Goal: Transaction & Acquisition: Purchase product/service

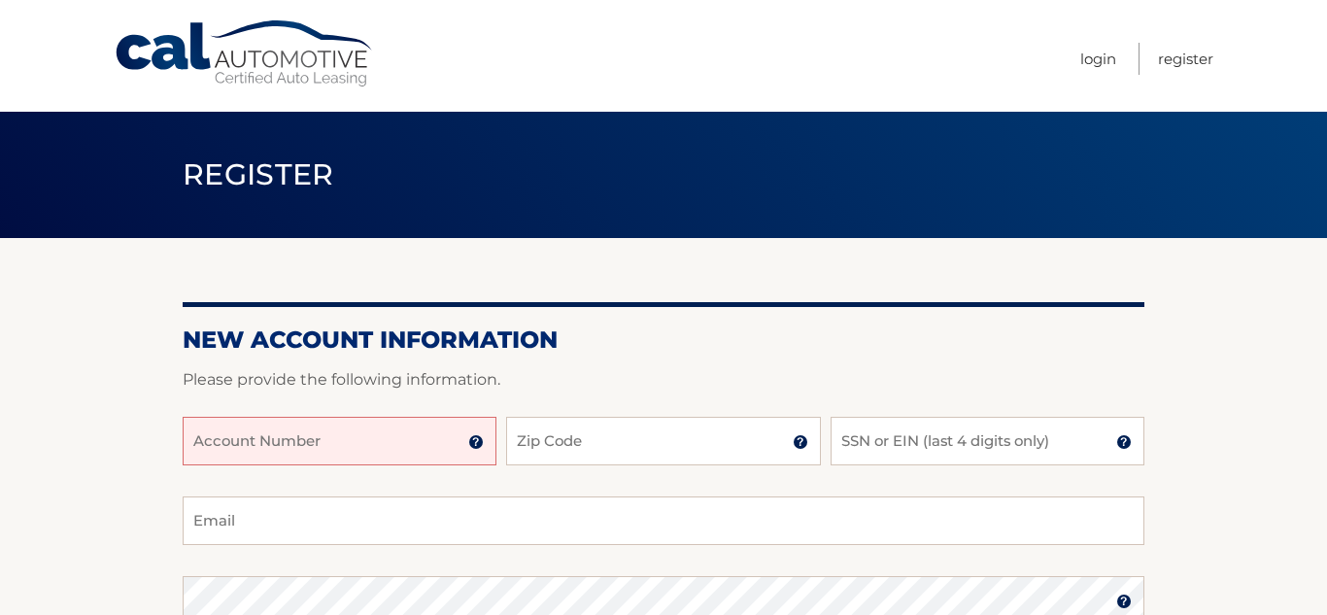
click at [368, 436] on input "Account Number" at bounding box center [340, 441] width 314 height 49
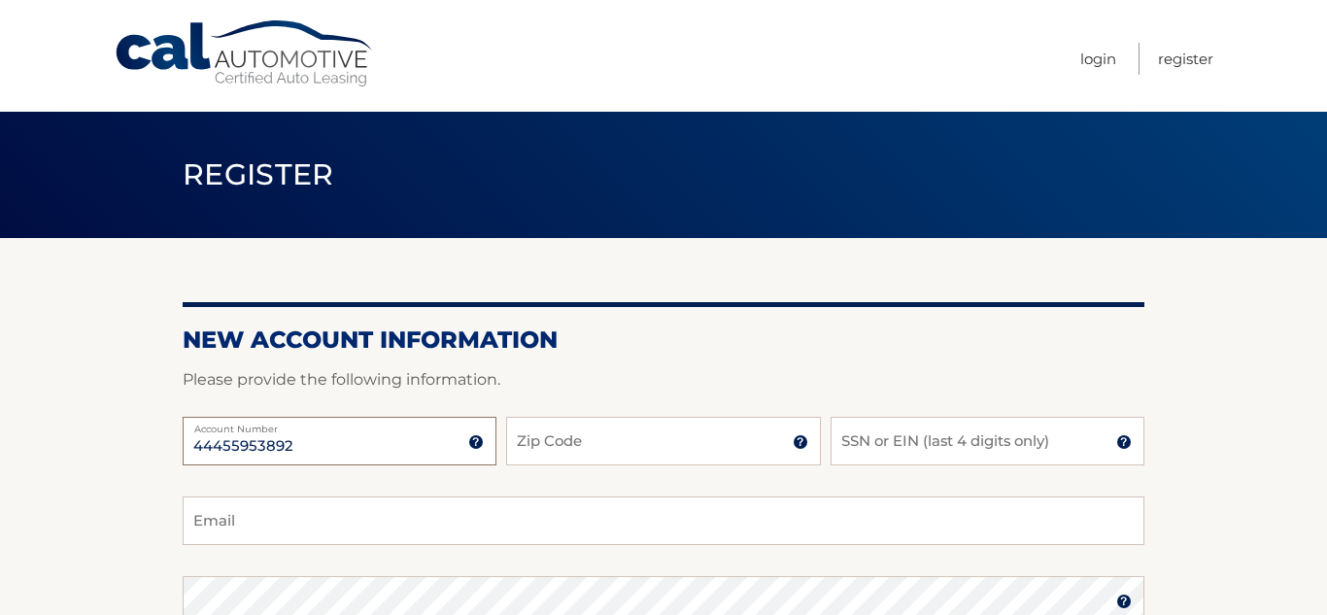
type input "44455953892"
click at [624, 433] on input "Zip Code" at bounding box center [663, 441] width 314 height 49
type input "11510"
click at [873, 437] on input "SSN or EIN (last 4 digits only)" at bounding box center [988, 441] width 314 height 49
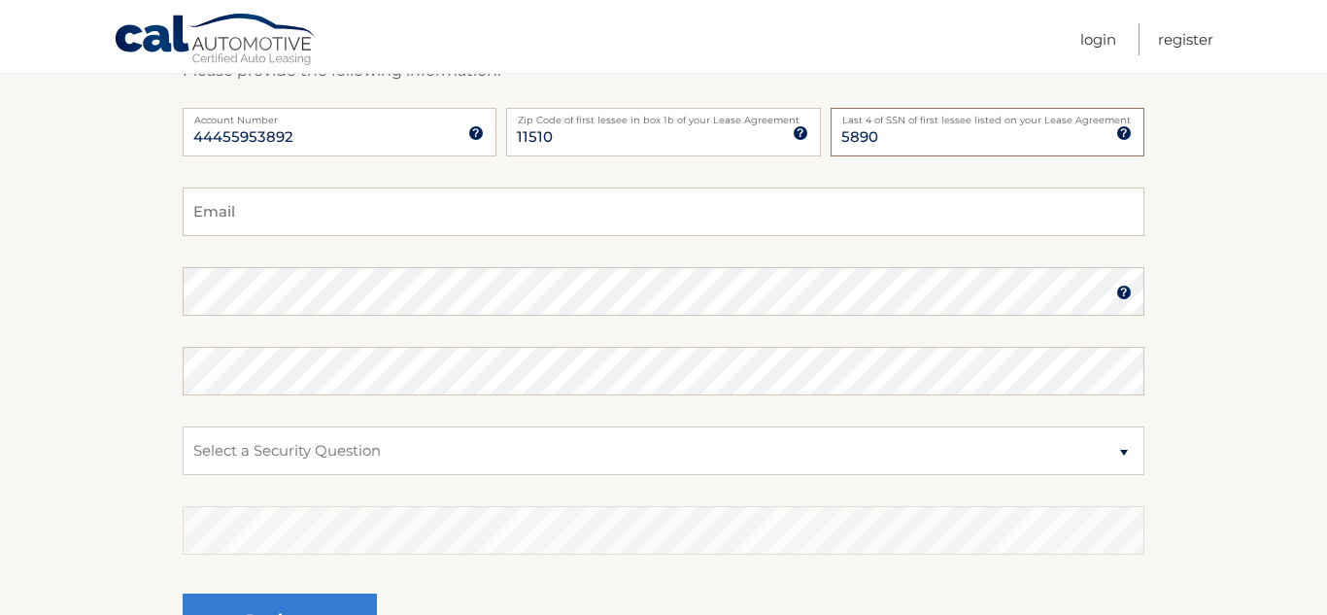
scroll to position [305, 0]
type input "5890"
click at [249, 210] on input "Email" at bounding box center [664, 215] width 962 height 49
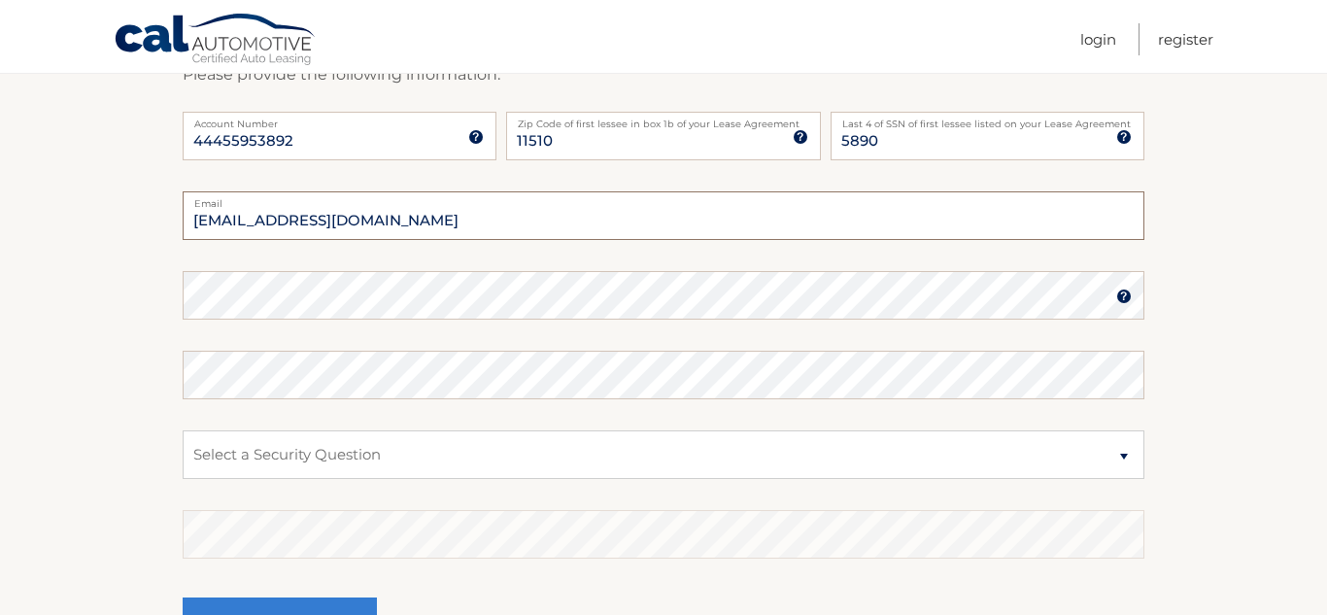
type input "jo81mar84@aol.com"
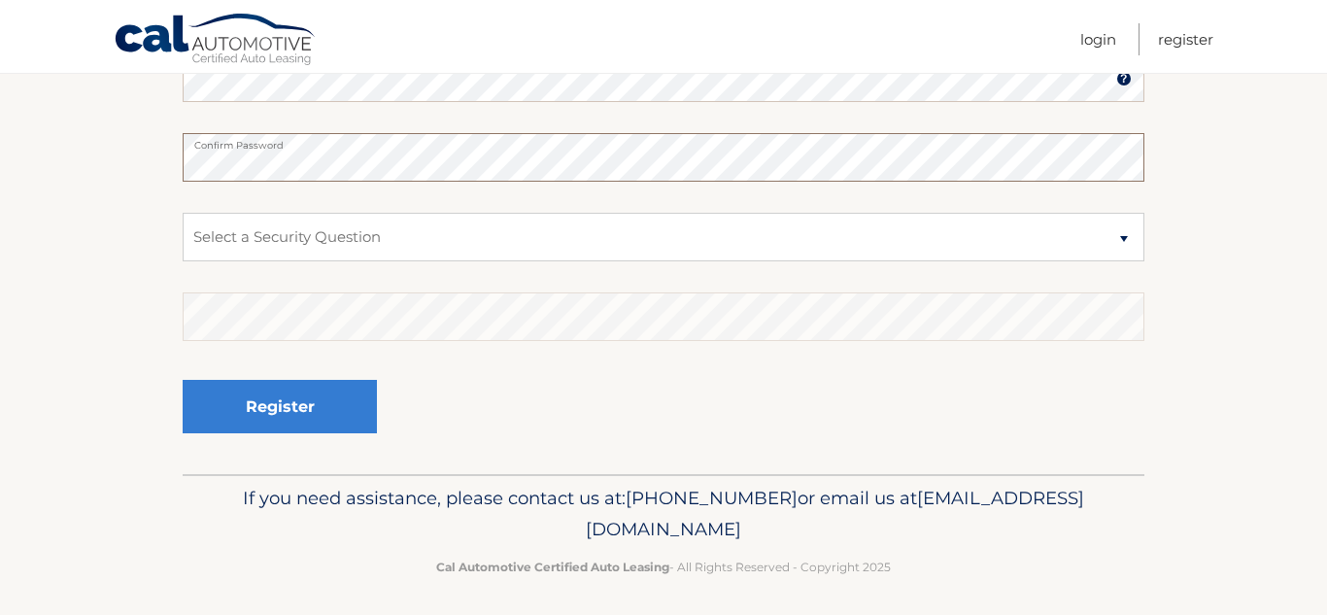
scroll to position [525, 0]
click at [327, 232] on select "Select a Security Question What was the name of your elementary school? What is…" at bounding box center [664, 235] width 962 height 49
select select "2"
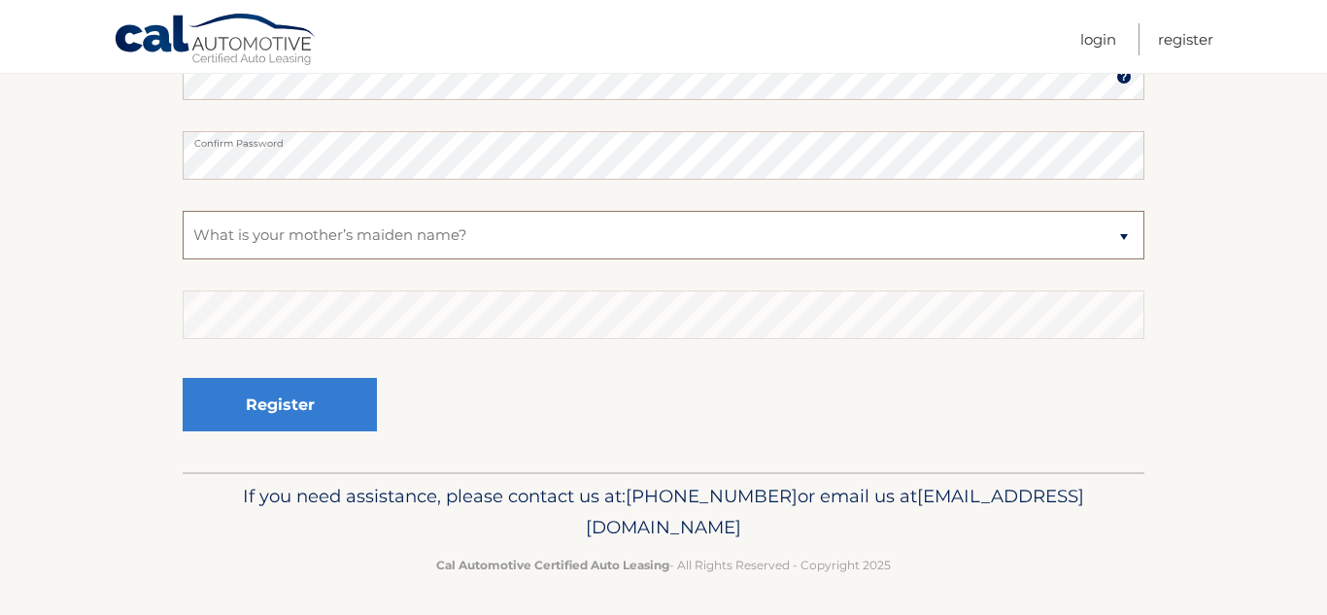
click at [183, 211] on select "Select a Security Question What was the name of your elementary school? What is…" at bounding box center [664, 235] width 962 height 49
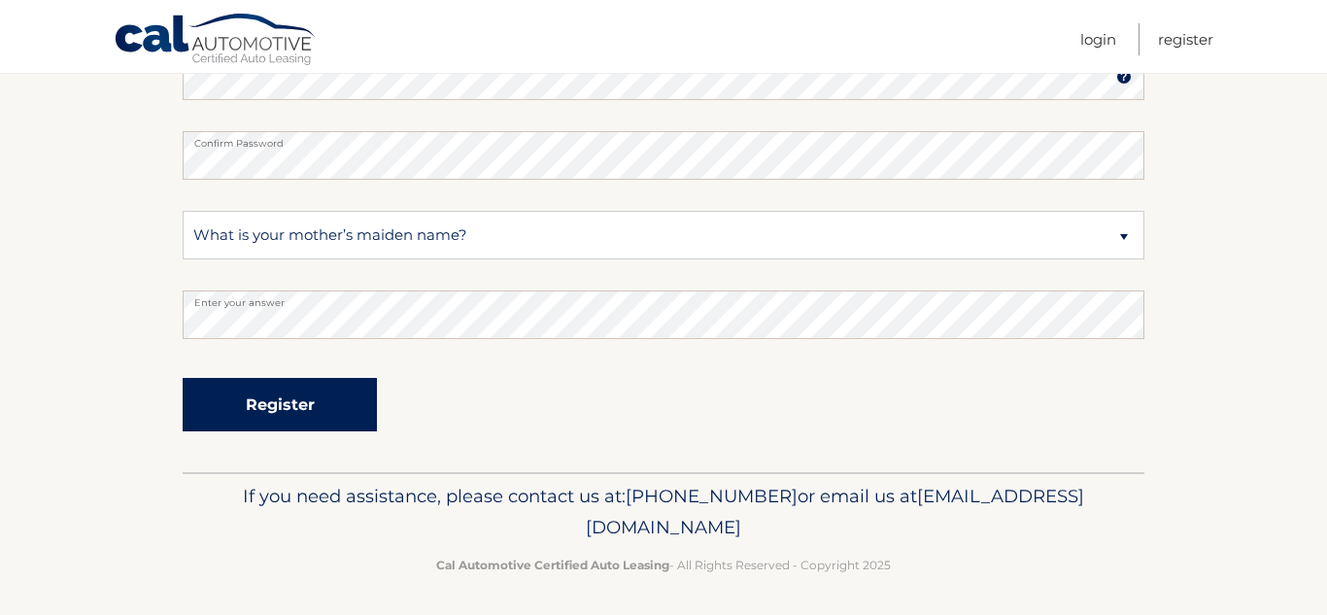
click at [276, 396] on button "Register" at bounding box center [280, 404] width 194 height 53
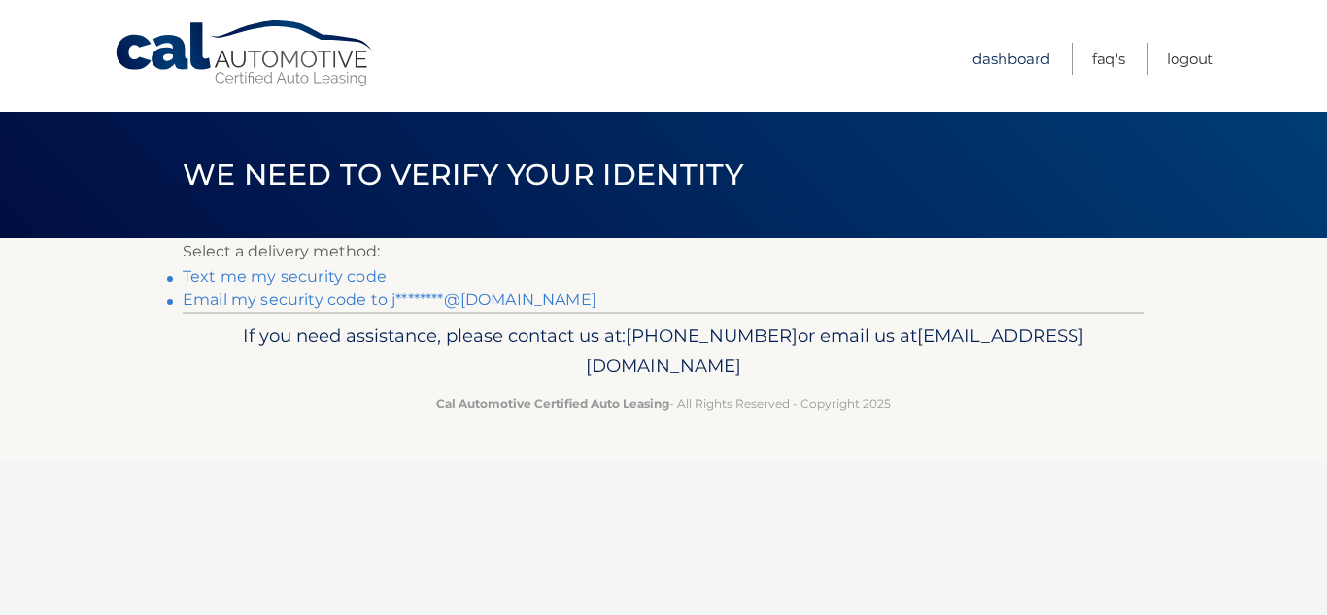
click at [1001, 56] on link "Dashboard" at bounding box center [1012, 59] width 78 height 32
click at [1002, 57] on link "Dashboard" at bounding box center [1012, 59] width 78 height 32
click at [1002, 69] on link "Dashboard" at bounding box center [1012, 59] width 78 height 32
click at [302, 278] on link "Text me my security code" at bounding box center [285, 276] width 204 height 18
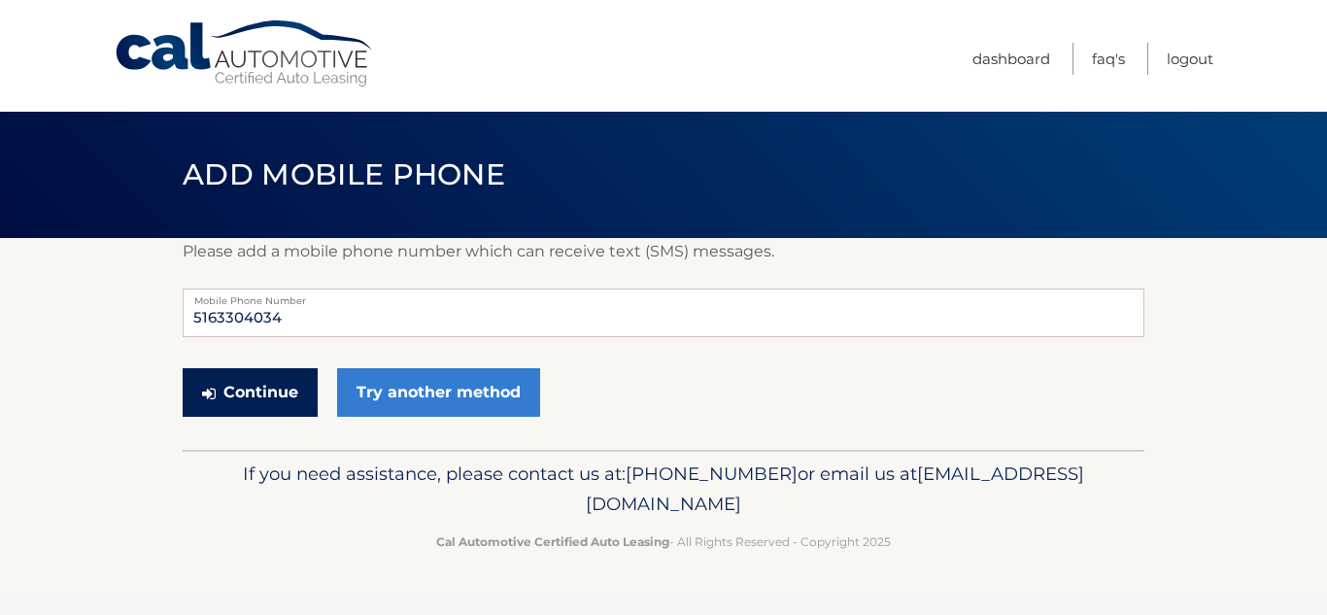
click at [264, 386] on button "Continue" at bounding box center [250, 392] width 135 height 49
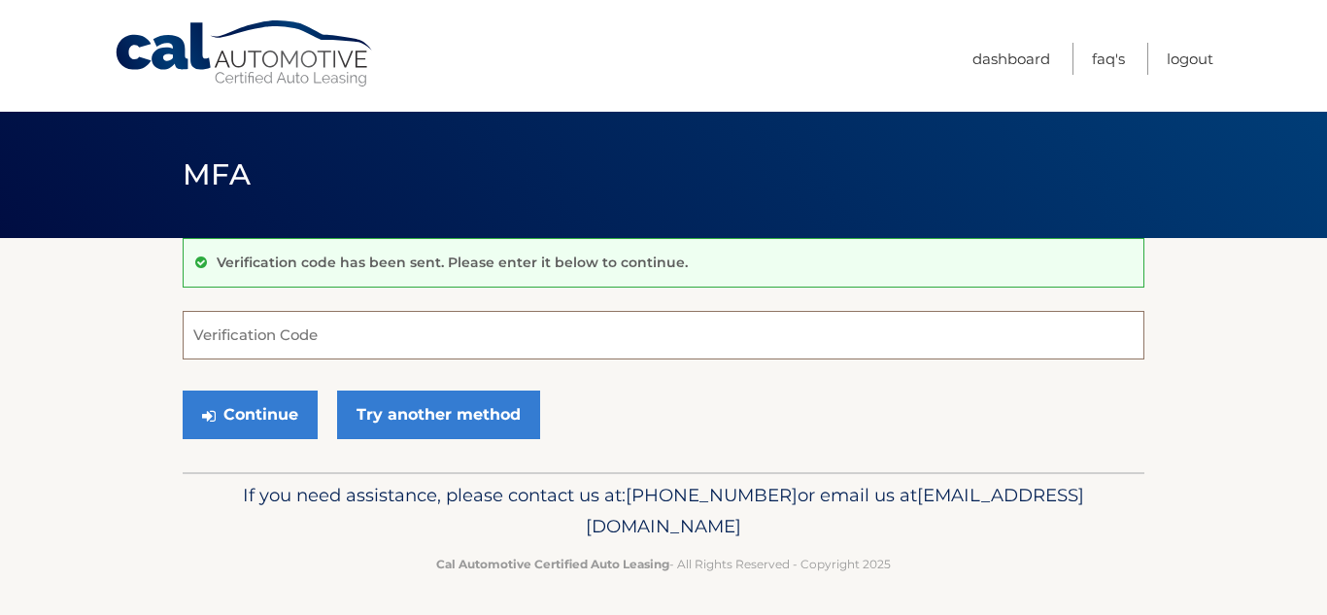
click at [341, 330] on input "Verification Code" at bounding box center [664, 335] width 962 height 49
type input "020937"
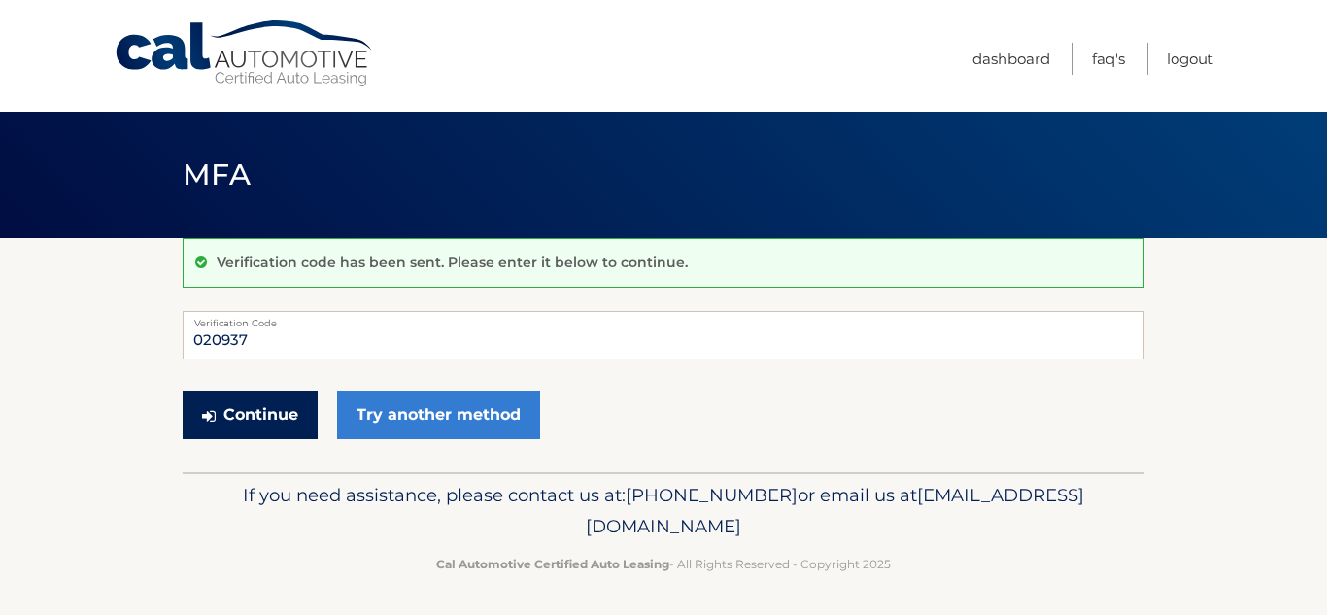
click at [254, 409] on button "Continue" at bounding box center [250, 415] width 135 height 49
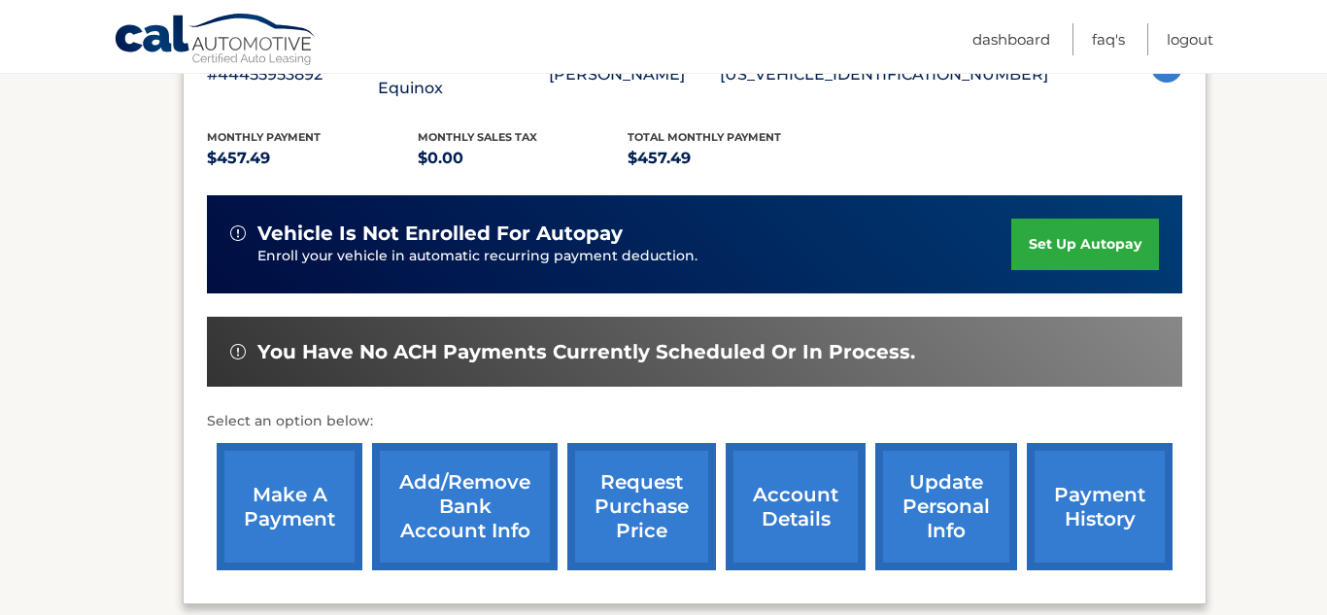
scroll to position [393, 0]
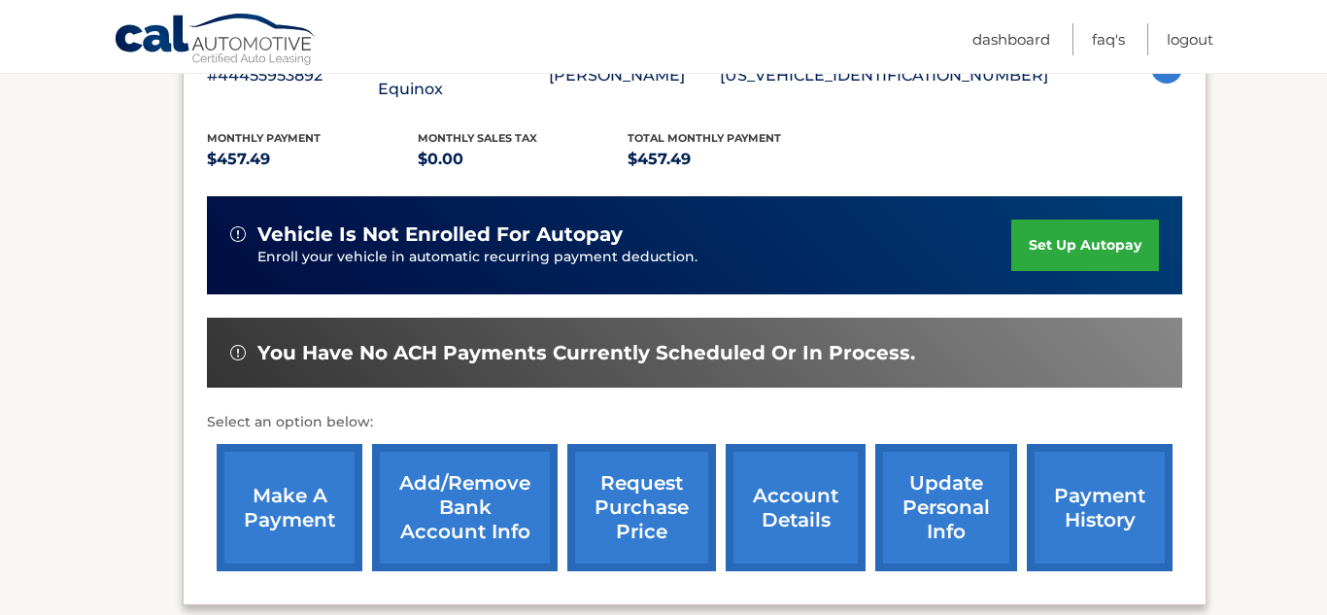
click at [282, 484] on link "make a payment" at bounding box center [290, 507] width 146 height 127
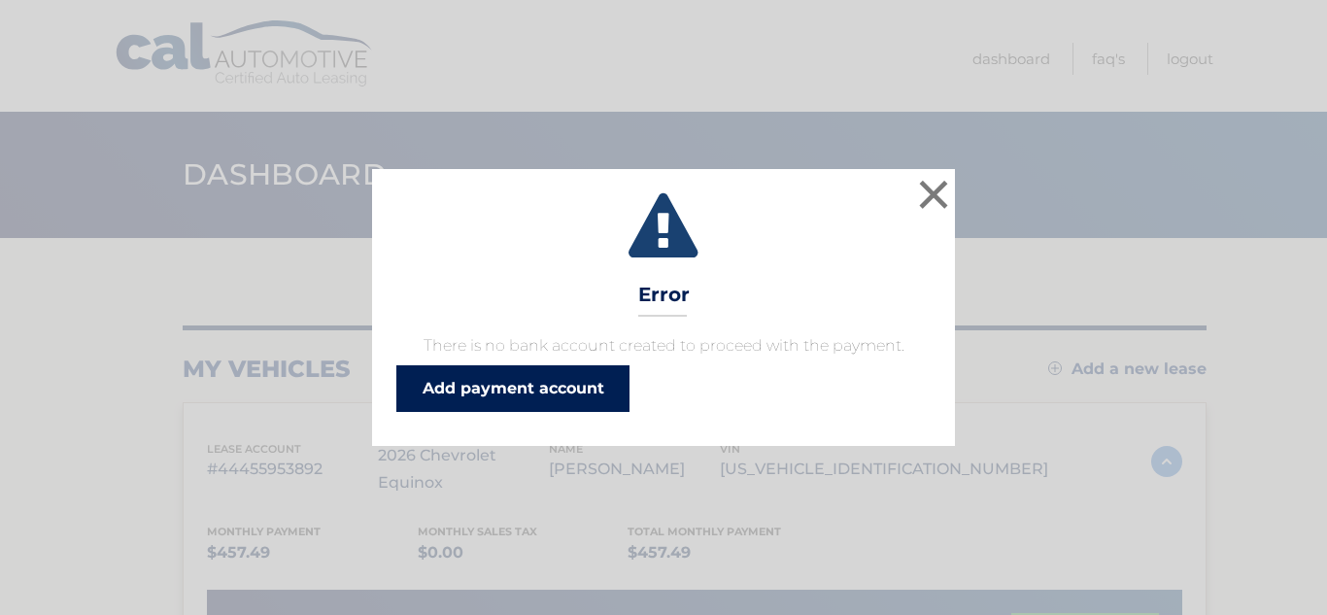
click at [463, 396] on link "Add payment account" at bounding box center [512, 388] width 233 height 47
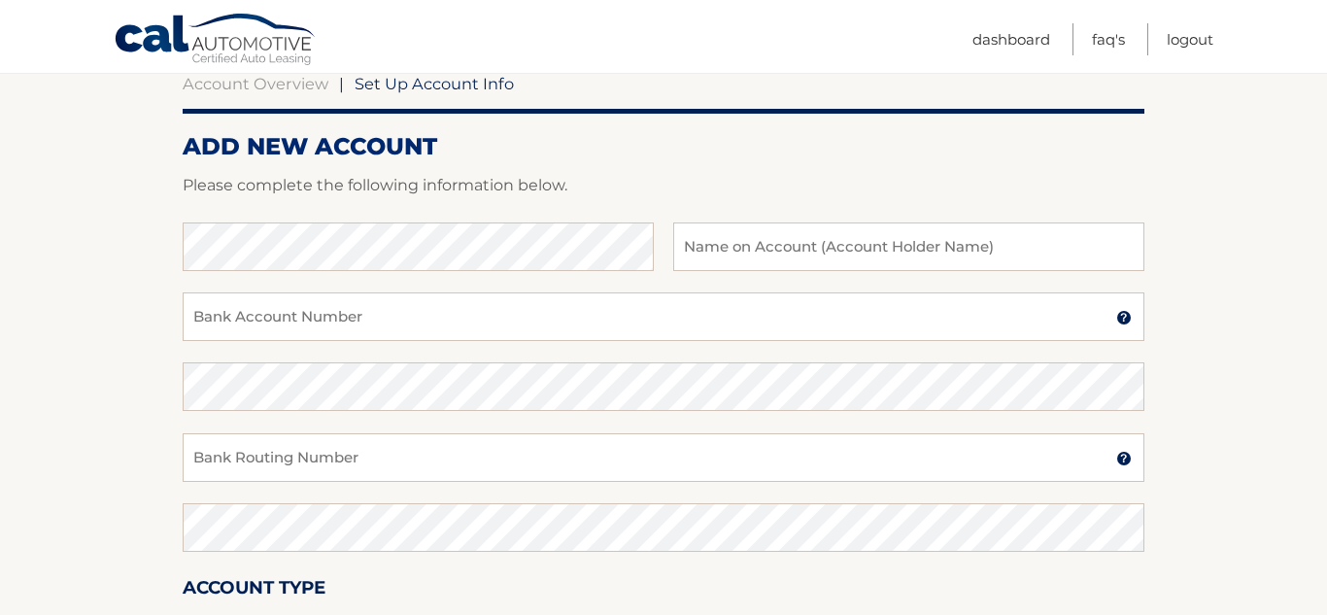
scroll to position [198, 0]
click at [202, 320] on input "Bank Account Number" at bounding box center [664, 317] width 962 height 49
type input "7922145151"
click at [418, 455] on input "Bank Routing Number" at bounding box center [664, 458] width 962 height 49
type input "026013673"
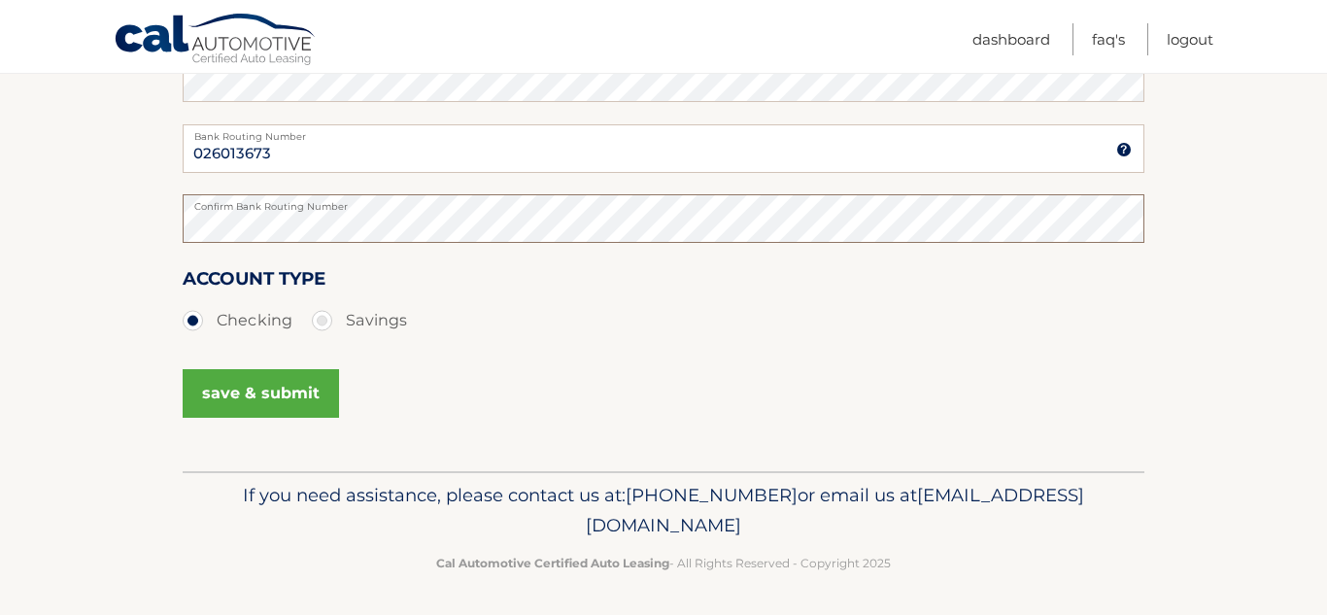
scroll to position [507, 0]
click at [254, 392] on button "save & submit" at bounding box center [261, 394] width 156 height 49
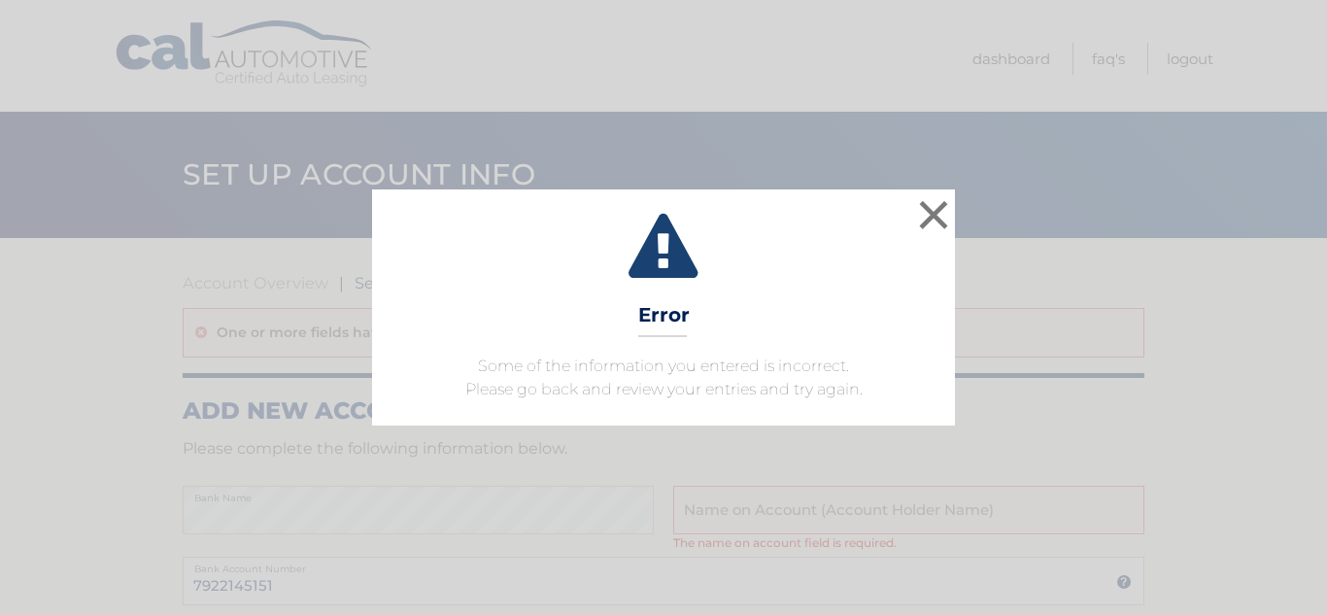
click at [799, 294] on div "× Error Some of the information you entered is incorrect. Please go back and re…" at bounding box center [663, 306] width 583 height 235
click at [661, 257] on icon at bounding box center [663, 249] width 534 height 70
click at [924, 214] on button "×" at bounding box center [933, 214] width 39 height 39
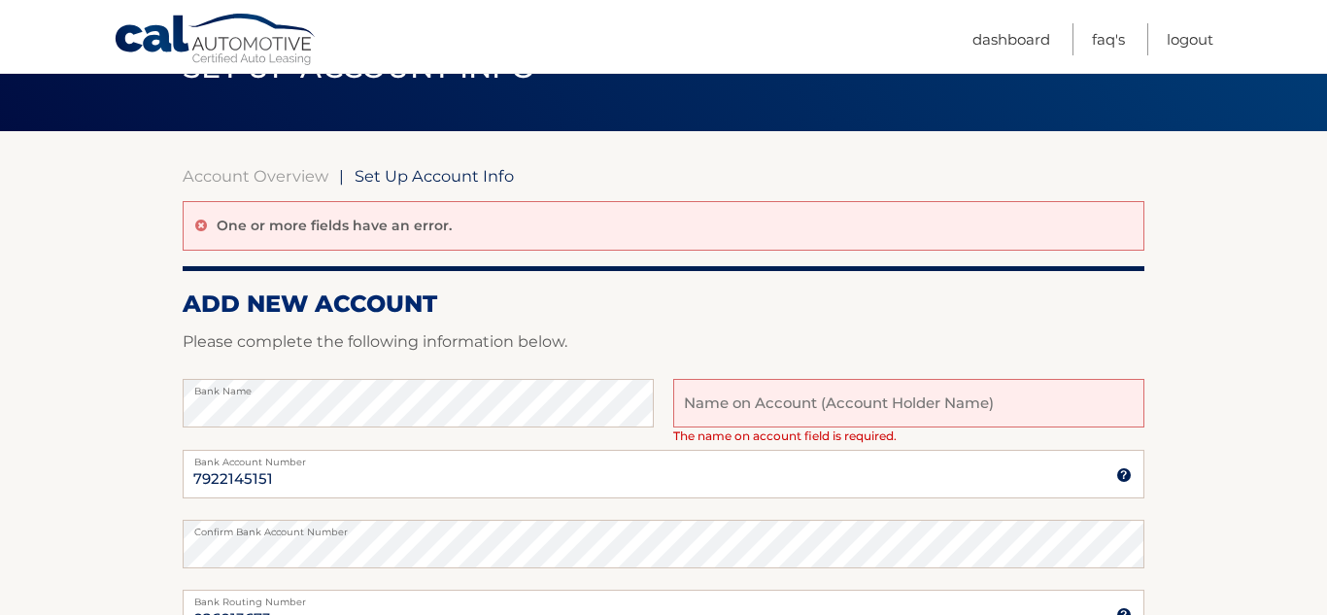
scroll to position [127, 0]
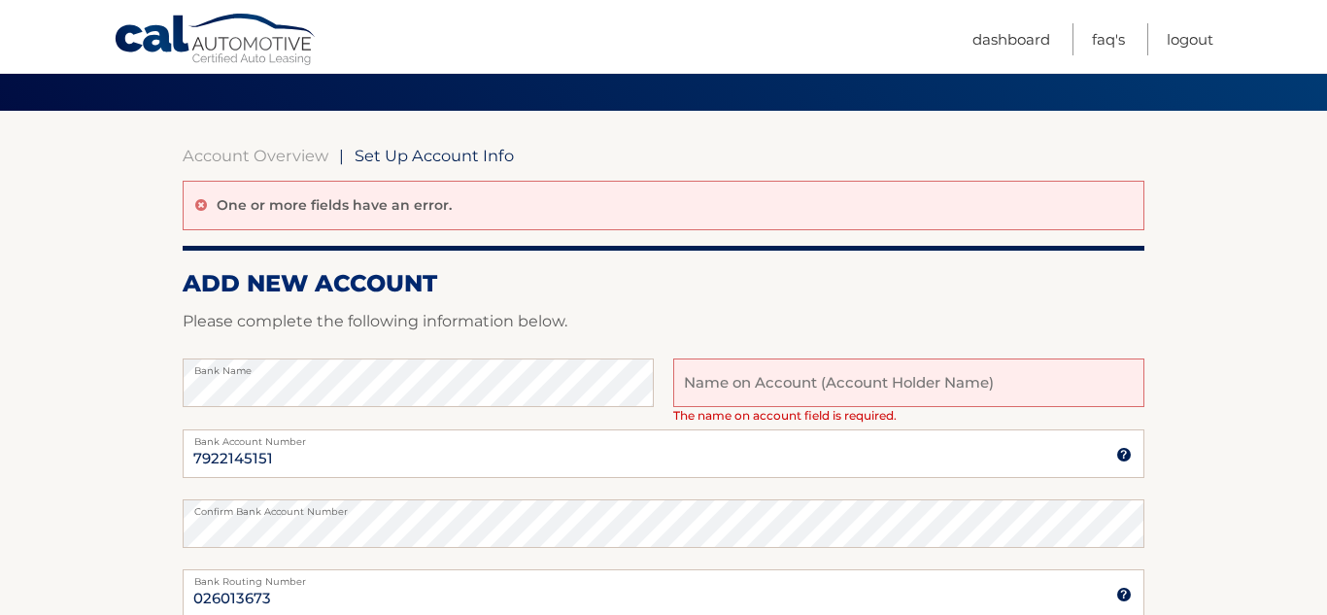
click at [728, 380] on input "text" at bounding box center [908, 383] width 471 height 49
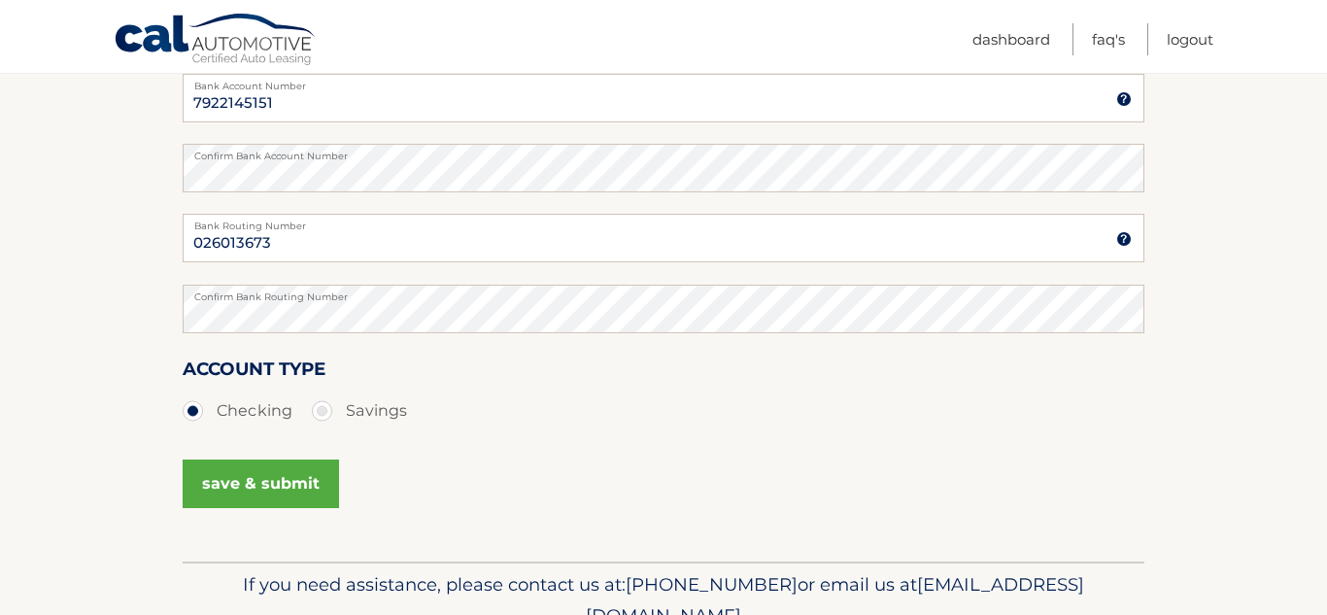
scroll to position [494, 0]
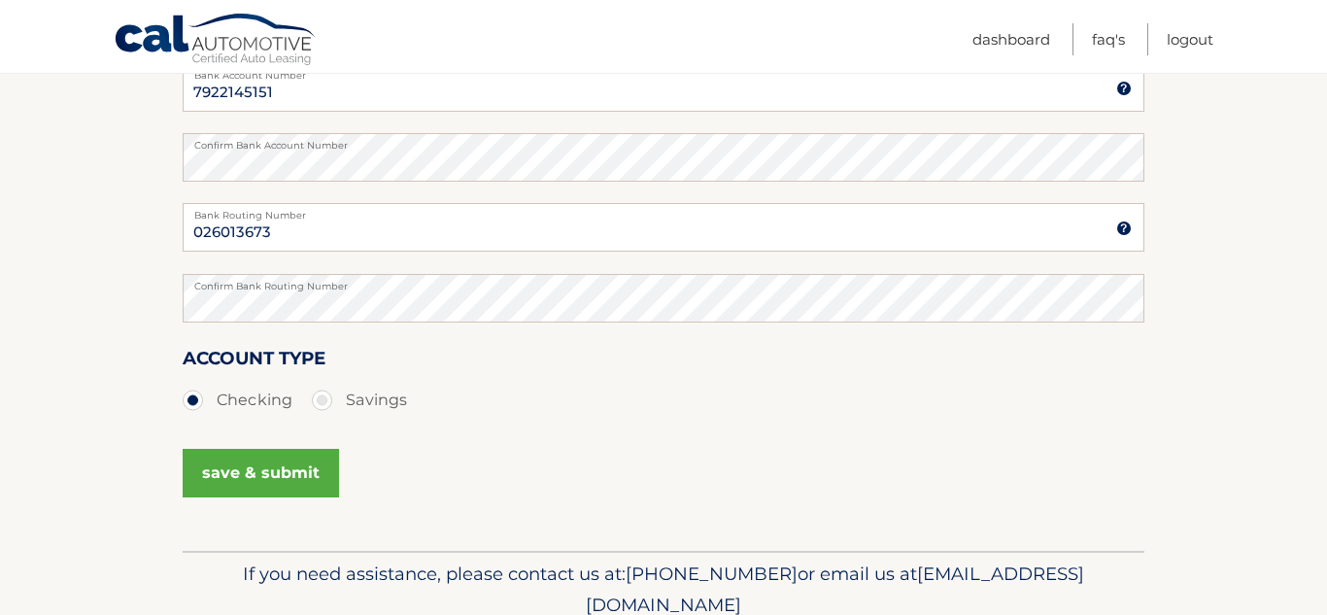
type input "Maria C Esslinger"
click at [258, 478] on button "save & submit" at bounding box center [261, 473] width 156 height 49
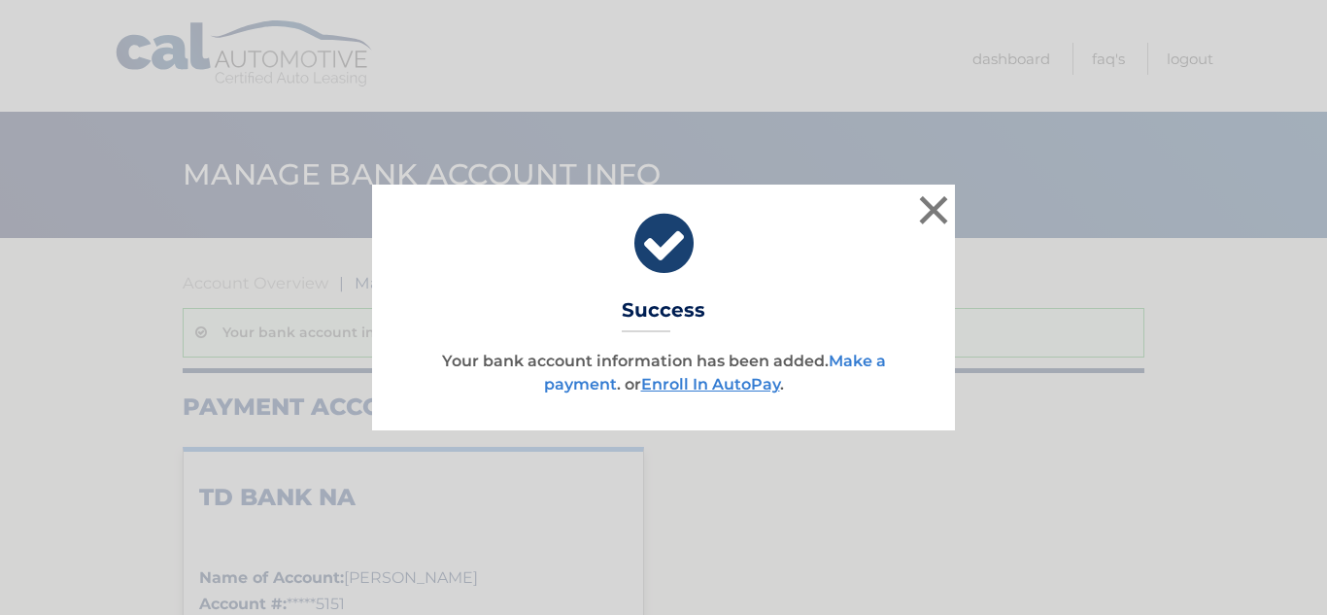
click at [866, 354] on link "Make a payment" at bounding box center [715, 373] width 342 height 42
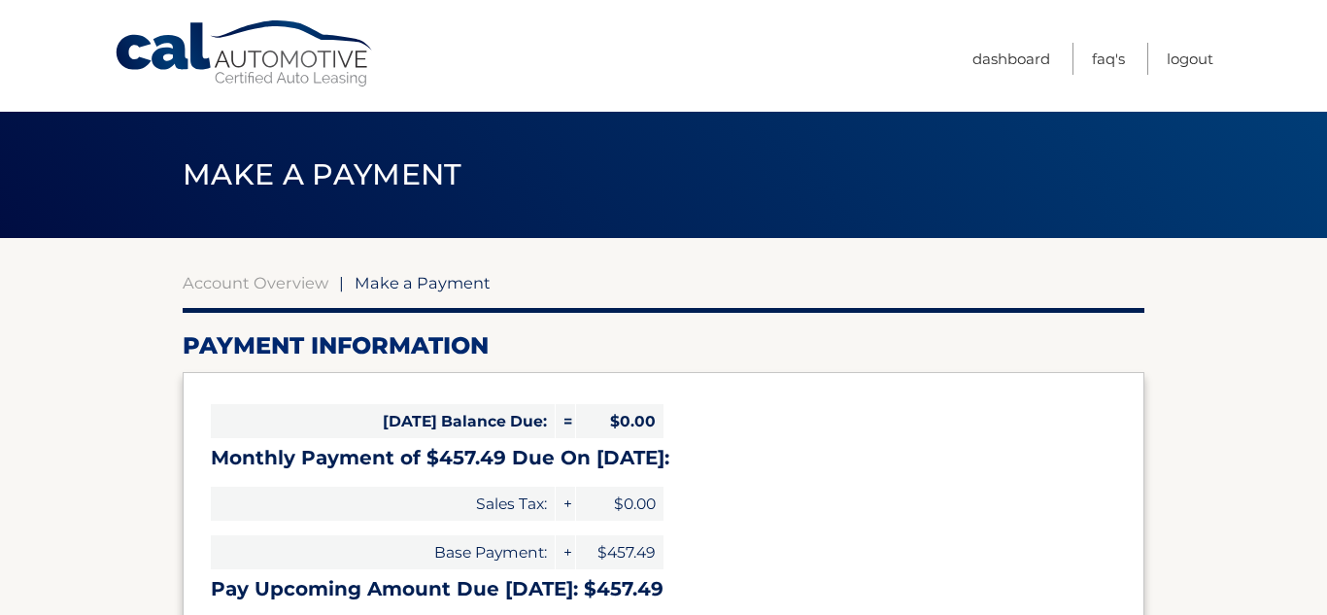
select select "ZTk4ZmE1YzktMjcyNi00ZmFiLTgzODItYzA2MTM2ZmQ5YmM4"
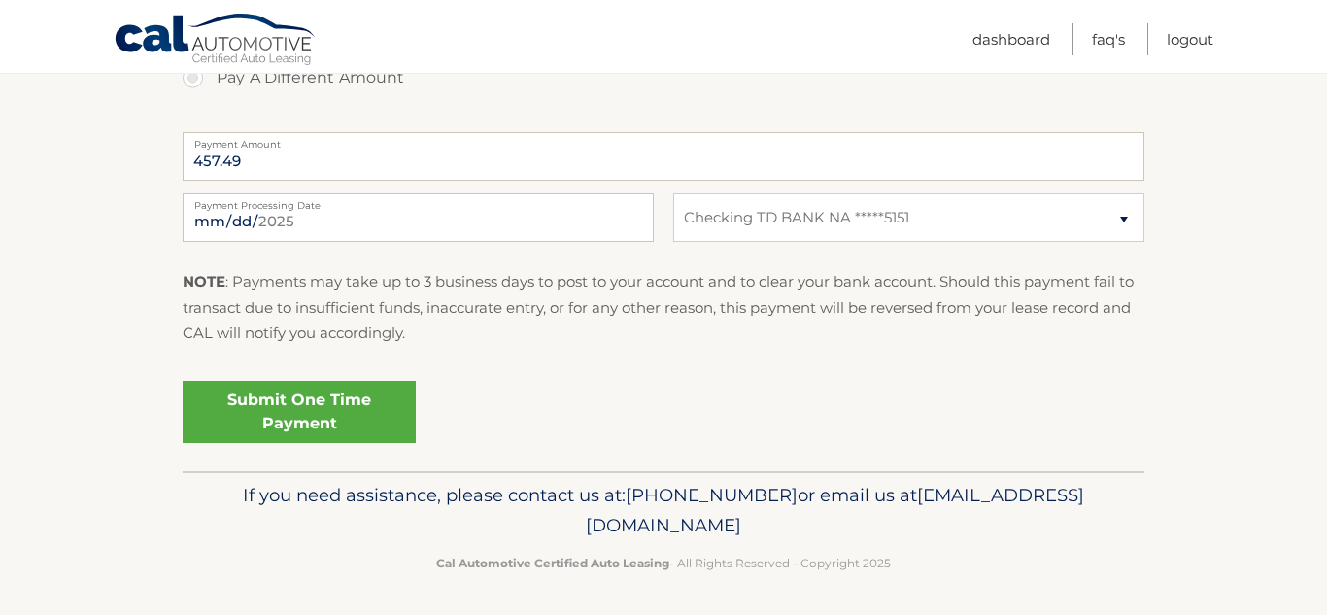
scroll to position [773, 0]
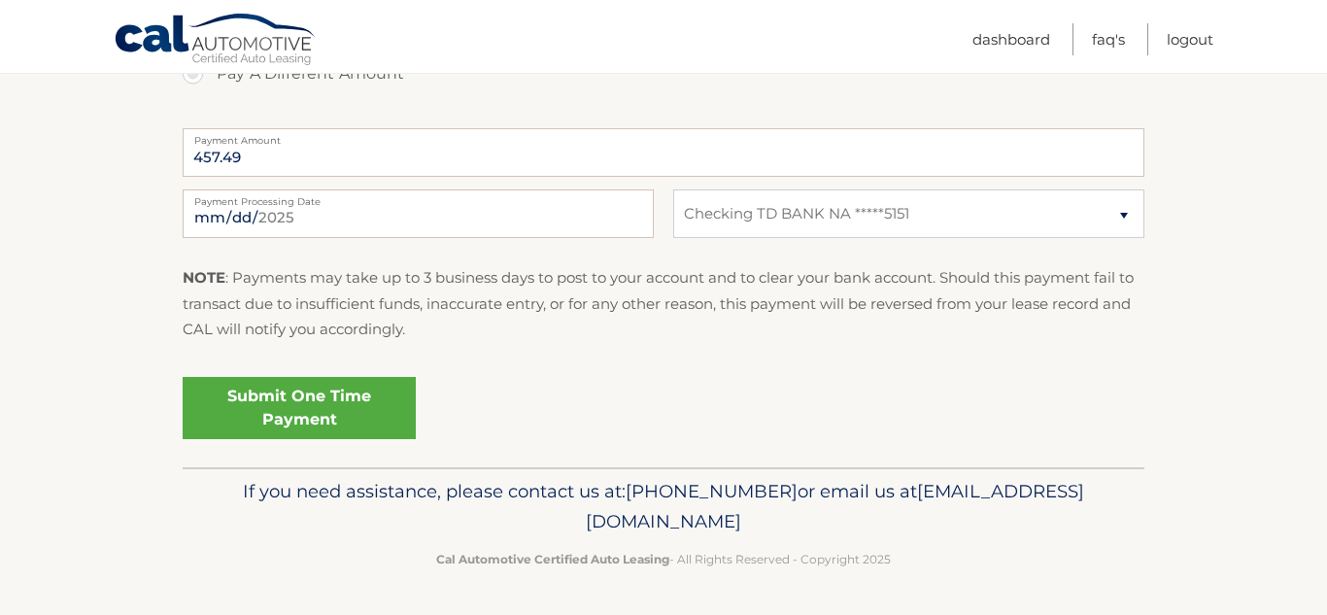
click at [276, 404] on link "Submit One Time Payment" at bounding box center [299, 408] width 233 height 62
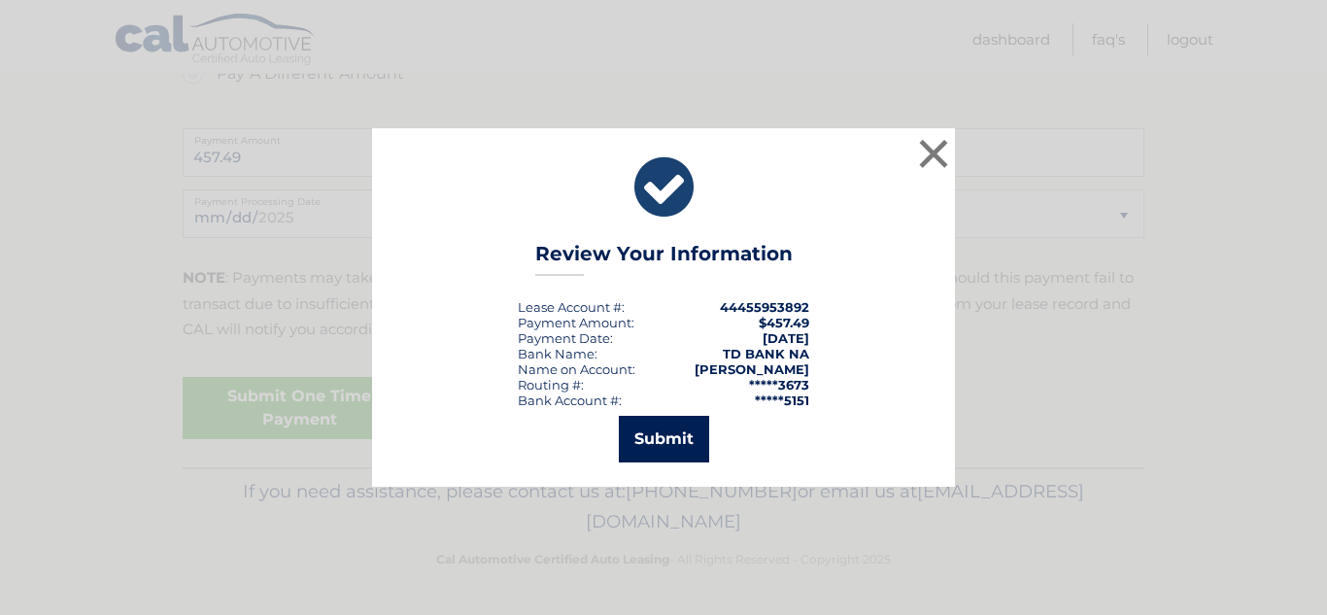
click at [661, 428] on button "Submit" at bounding box center [664, 439] width 90 height 47
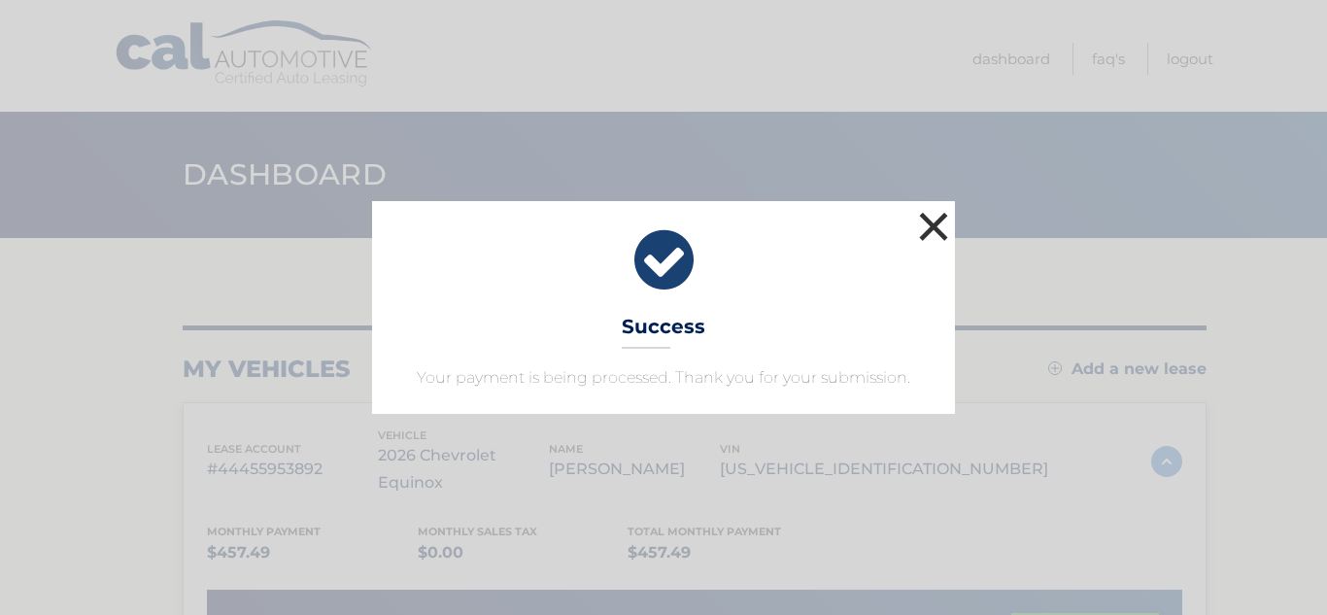
click at [931, 222] on button "×" at bounding box center [933, 226] width 39 height 39
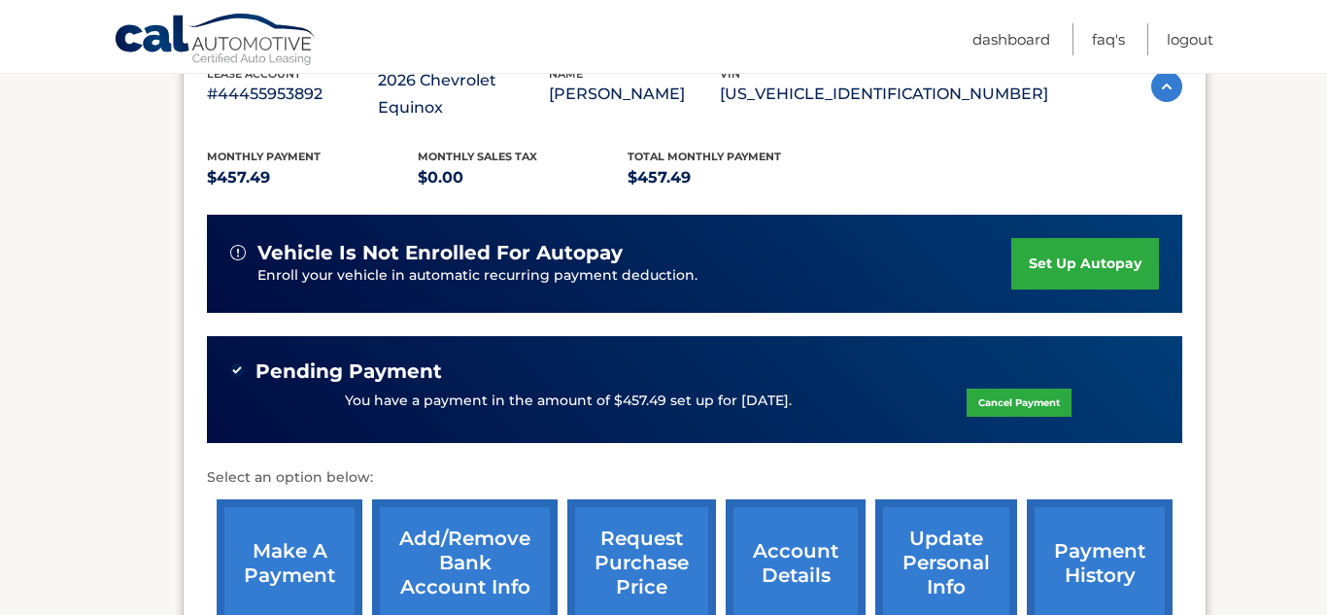
scroll to position [370, 0]
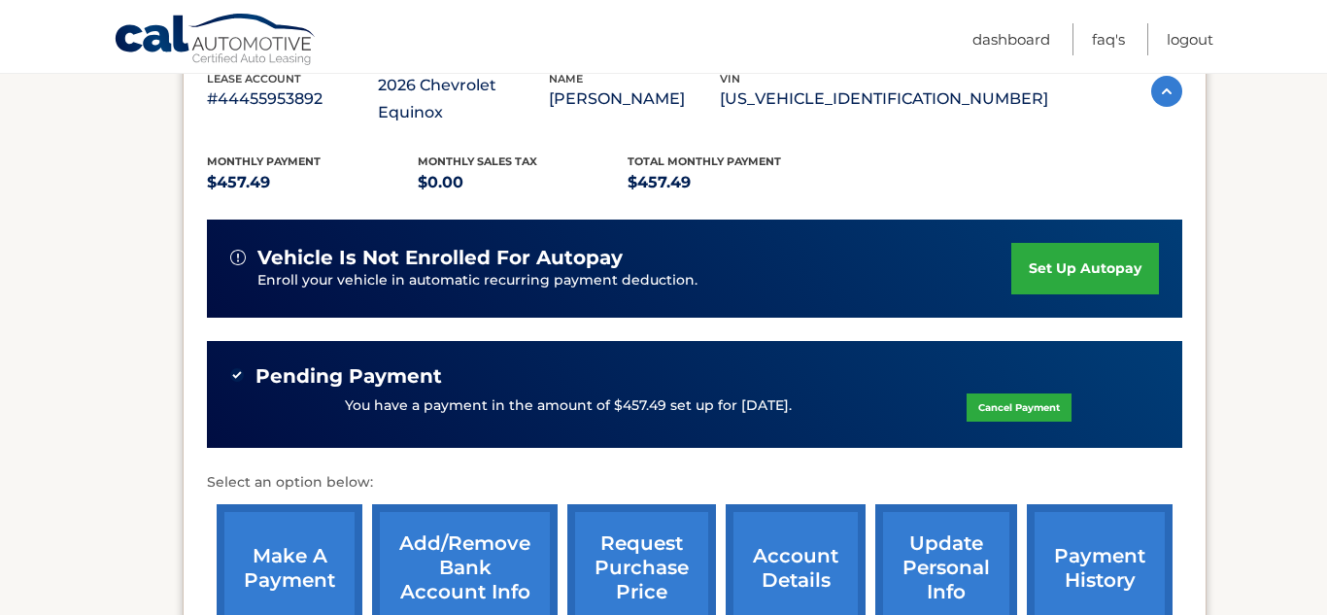
click at [365, 388] on div "You have a payment in the amount of $457.49 set up for [DATE]. Cancel Payment" at bounding box center [694, 406] width 929 height 37
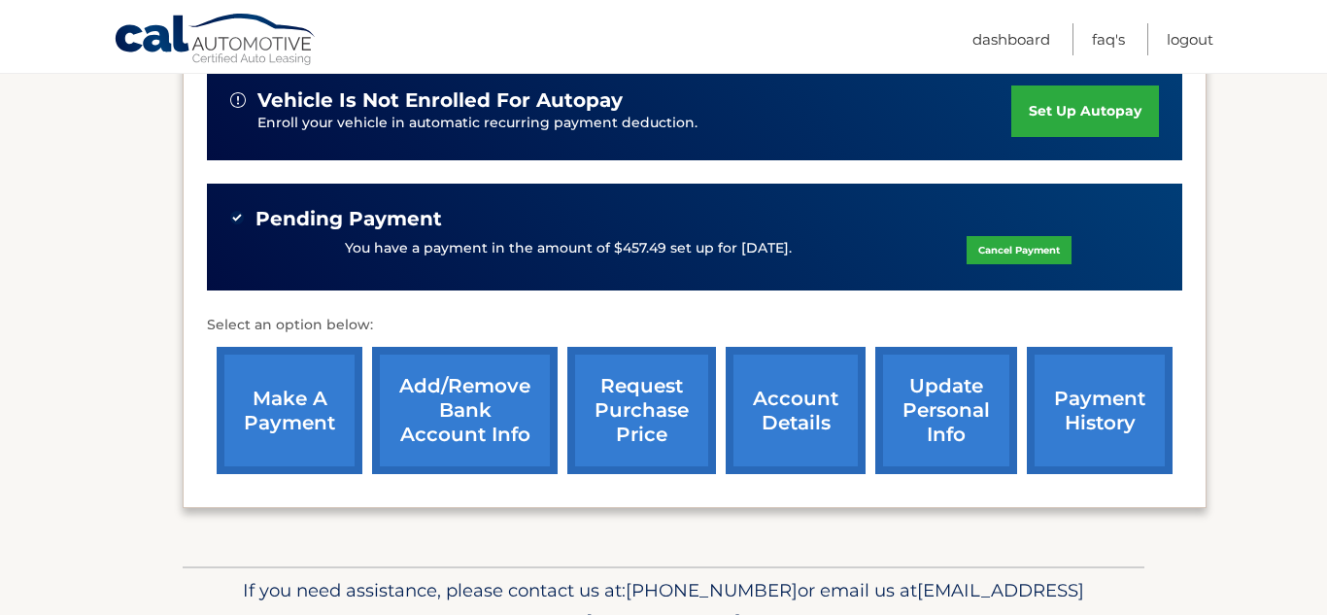
scroll to position [532, 0]
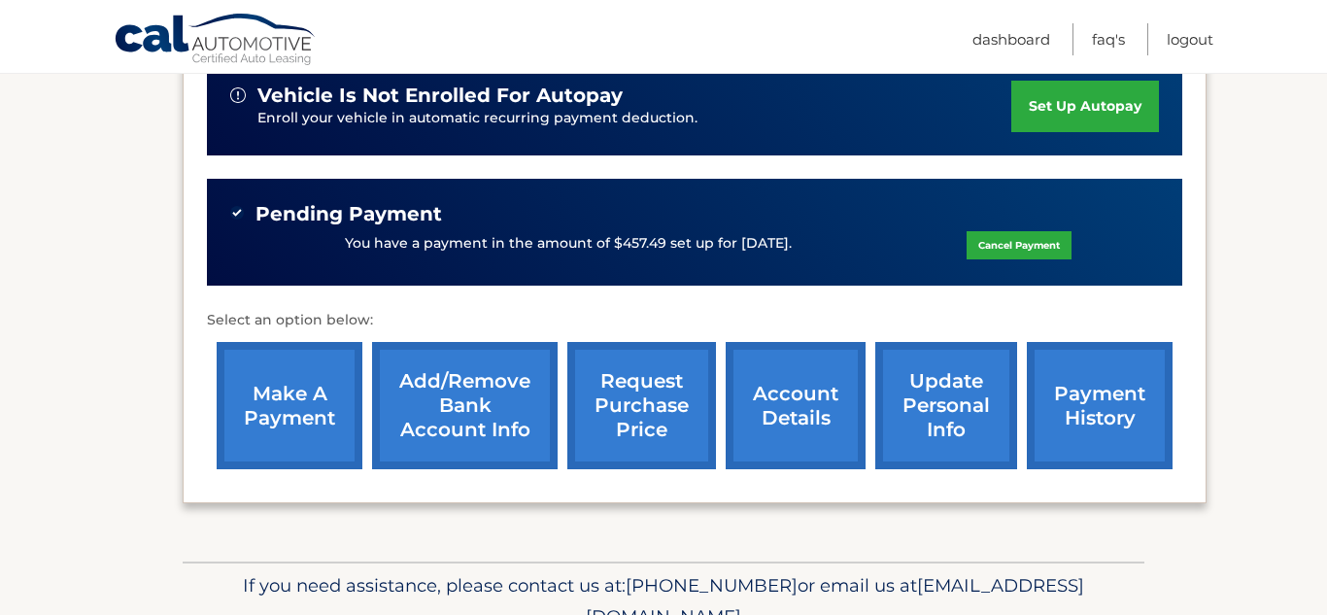
click at [636, 233] on p "You have a payment in the amount of $457.49 set up for [DATE]." at bounding box center [568, 243] width 447 height 21
click at [634, 233] on p "You have a payment in the amount of $457.49 set up for [DATE]." at bounding box center [568, 243] width 447 height 21
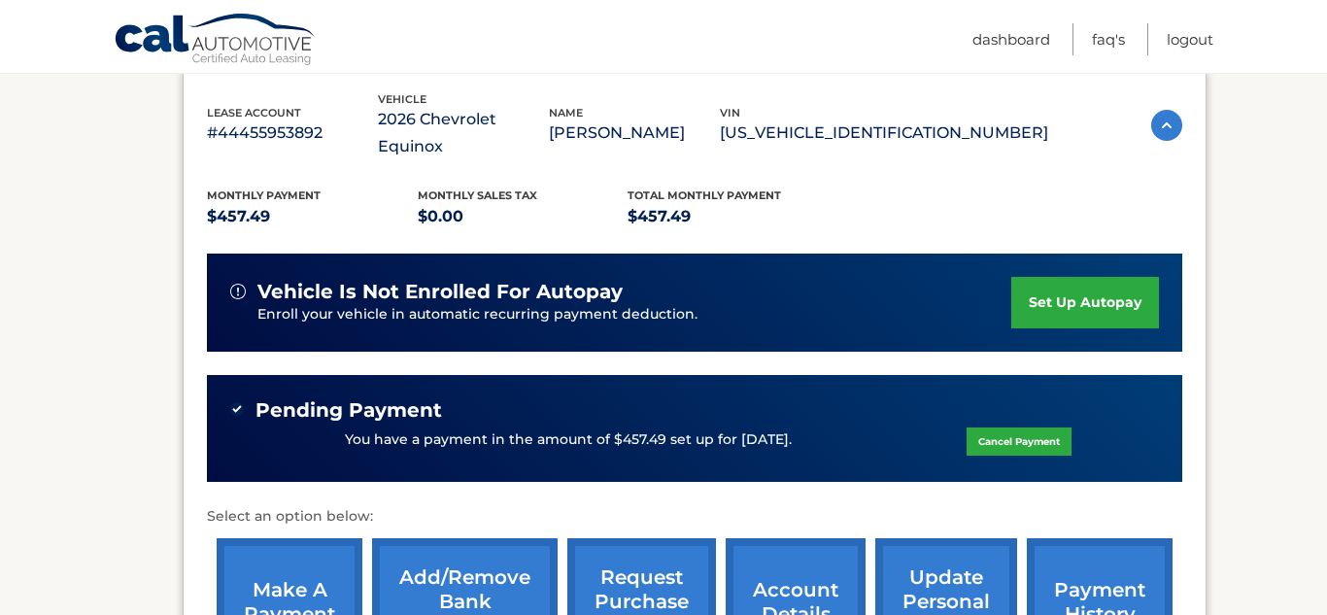
scroll to position [335, 0]
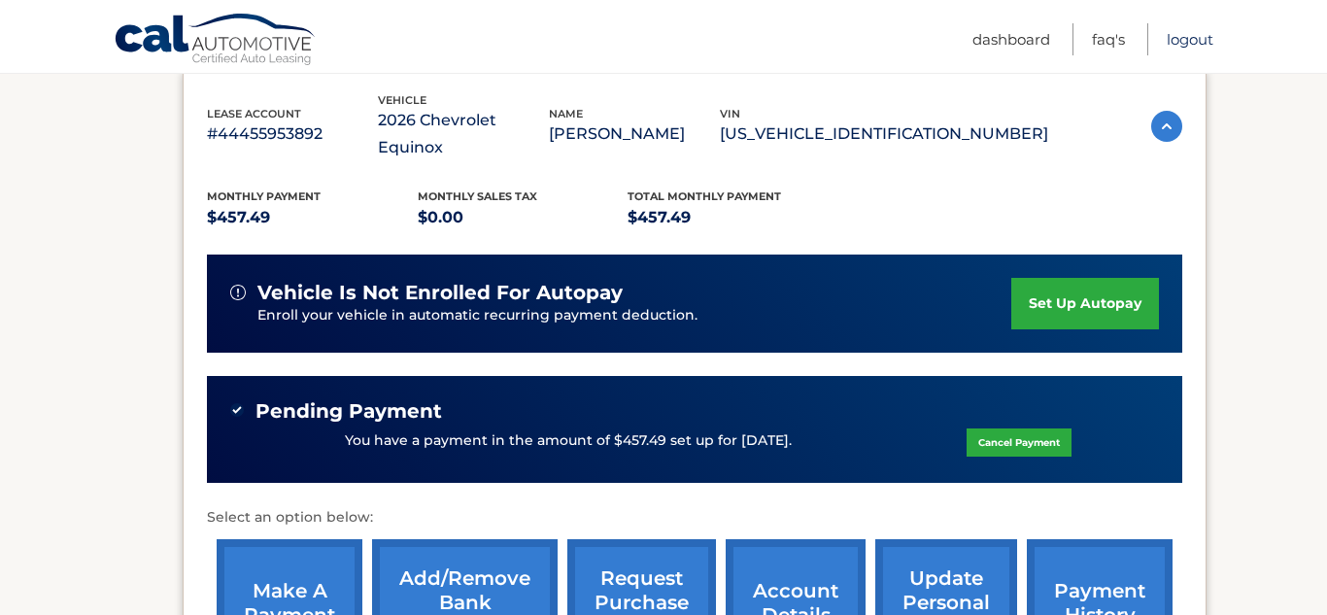
click at [1191, 44] on link "Logout" at bounding box center [1190, 39] width 47 height 32
